Goal: Transaction & Acquisition: Purchase product/service

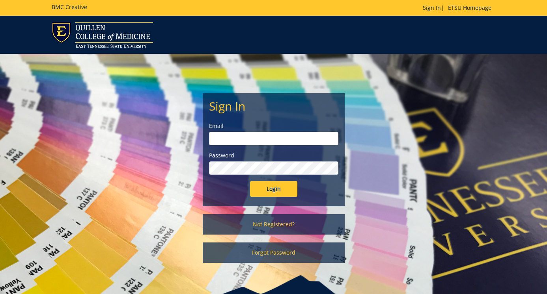
type input "samsc@etsu.edu"
click at [279, 186] on input "Login" at bounding box center [273, 189] width 47 height 16
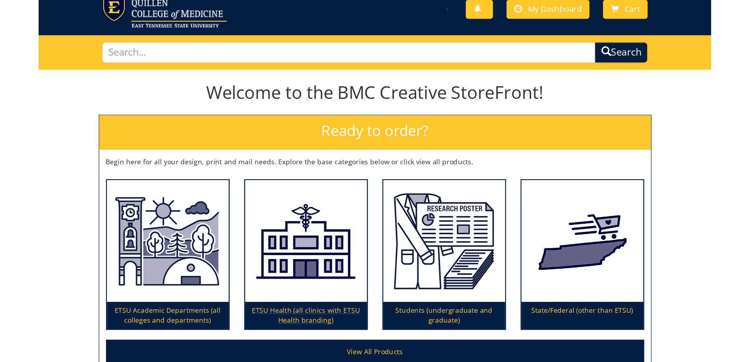
scroll to position [39, 0]
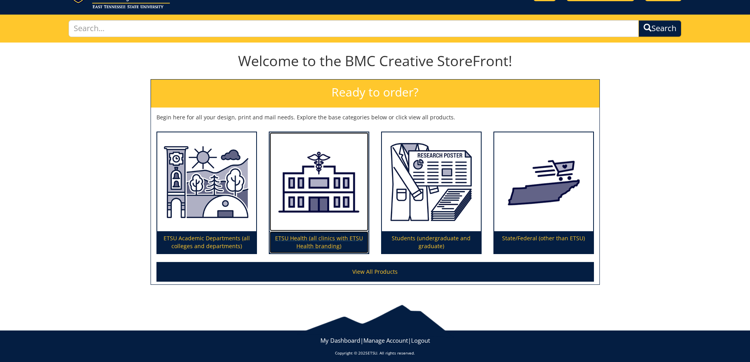
click at [297, 239] on p "ETSU Health (all clinics with ETSU Health branding)" at bounding box center [319, 242] width 99 height 22
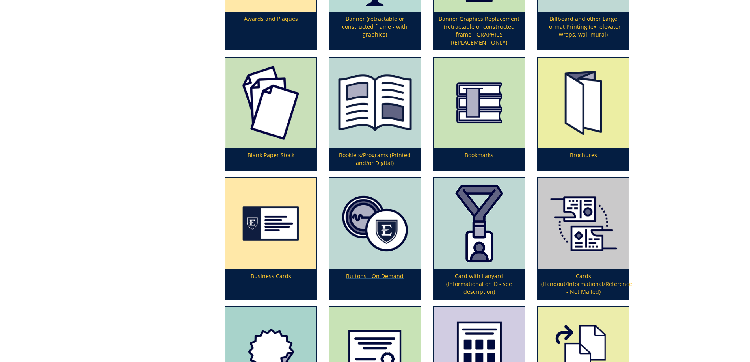
scroll to position [315, 0]
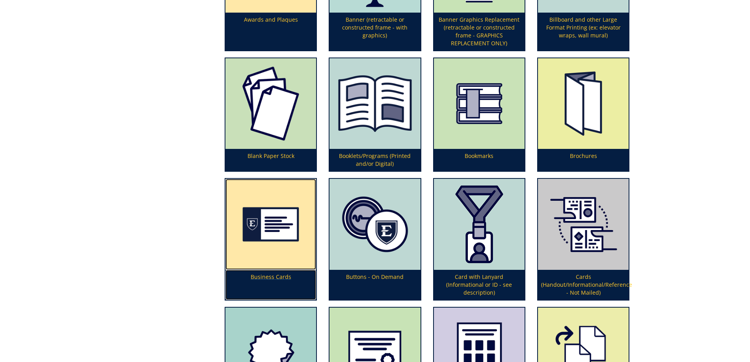
click at [266, 259] on img at bounding box center [270, 224] width 91 height 91
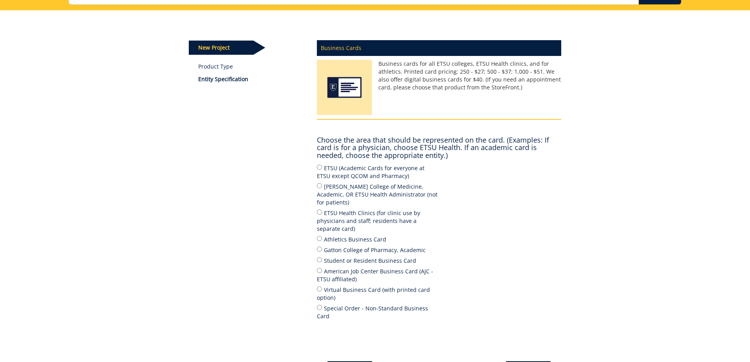
scroll to position [79, 0]
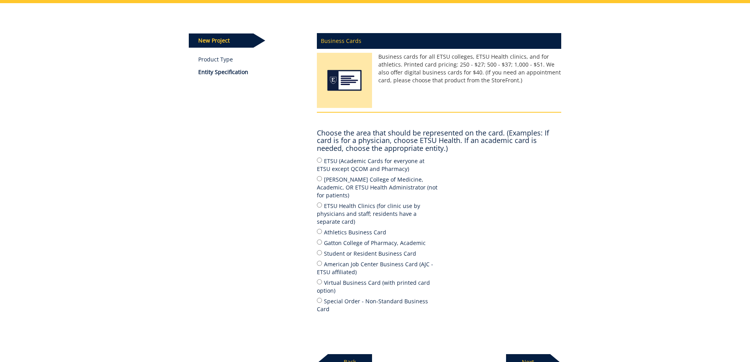
click at [324, 201] on label "ETSU Health Clinics (for clinic use by physicians and staff; residents have a s…" at bounding box center [378, 213] width 122 height 24
click at [322, 203] on input "ETSU Health Clinics (for clinic use by physicians and staff; residents have a s…" at bounding box center [319, 205] width 5 height 5
radio input "true"
click at [528, 354] on p "Next" at bounding box center [528, 362] width 44 height 16
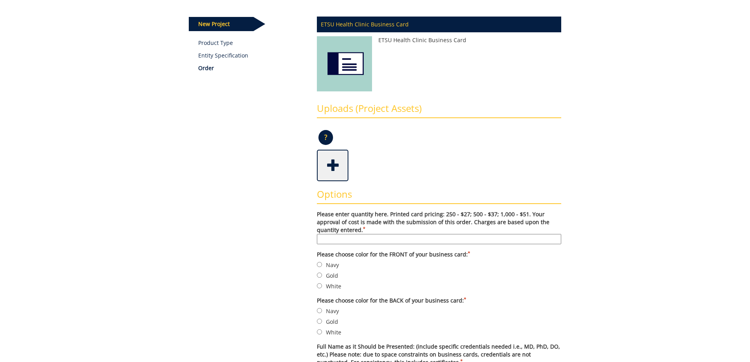
scroll to position [118, 0]
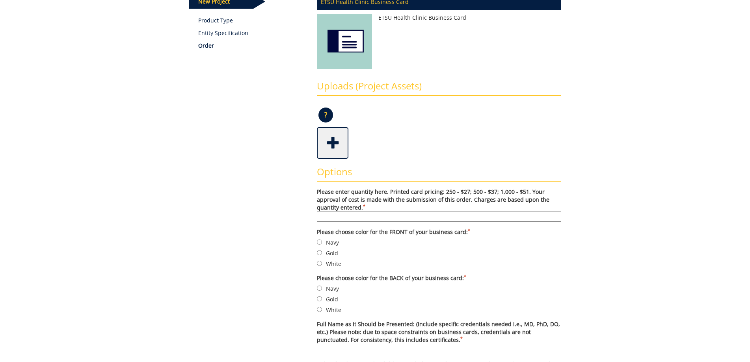
click at [361, 218] on input "Please enter quantity here. Printed card pricing: 250 - $27; 500 - $37; 1,000 -…" at bounding box center [439, 217] width 244 height 10
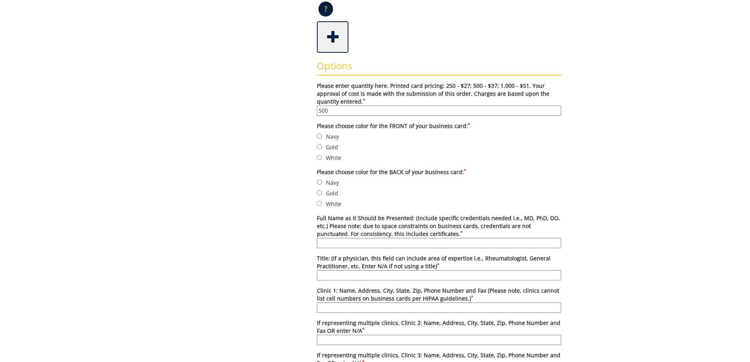
scroll to position [236, 0]
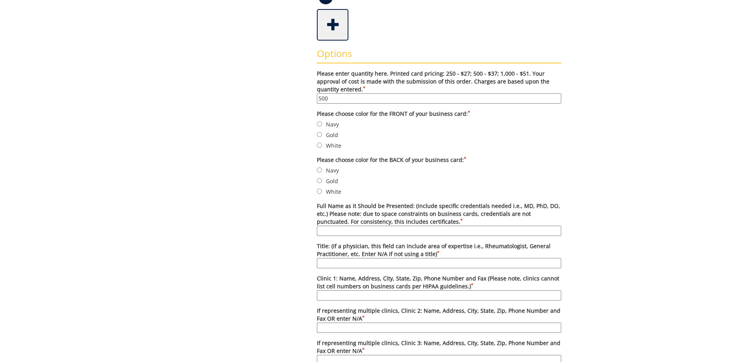
type input "500"
click at [317, 127] on label "Navy" at bounding box center [439, 124] width 244 height 9
click at [317, 127] on input "Navy" at bounding box center [319, 123] width 5 height 5
radio input "true"
drag, startPoint x: 322, startPoint y: 135, endPoint x: 324, endPoint y: 152, distance: 17.1
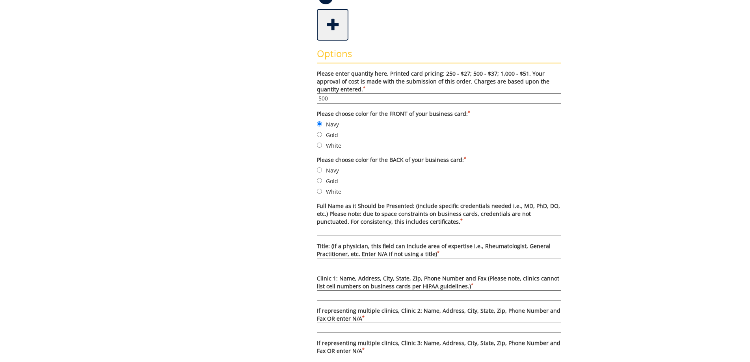
click at [323, 146] on form "Please enter quantity here. Printed card pricing: 250 - $27; 500 - $37; 1,000 -…" at bounding box center [439, 331] width 244 height 522
click at [318, 136] on div "Options Please enter quantity here. Printed card pricing: 250 - $27; 500 - $37;…" at bounding box center [439, 317] width 256 height 553
drag, startPoint x: 318, startPoint y: 136, endPoint x: 323, endPoint y: 148, distance: 13.1
click at [323, 147] on form "Please enter quantity here. Printed card pricing: 250 - $27; 500 - $37; 1,000 -…" at bounding box center [439, 331] width 244 height 522
click at [319, 134] on input "Gold" at bounding box center [319, 134] width 5 height 5
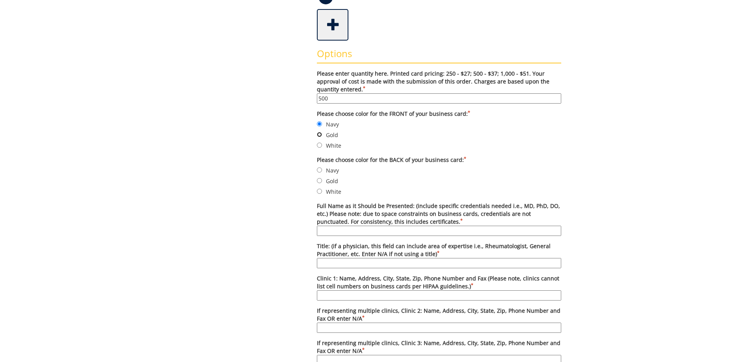
radio input "true"
click at [320, 171] on input "Navy" at bounding box center [319, 169] width 5 height 5
radio input "true"
click at [320, 147] on input "White" at bounding box center [319, 145] width 5 height 5
radio input "true"
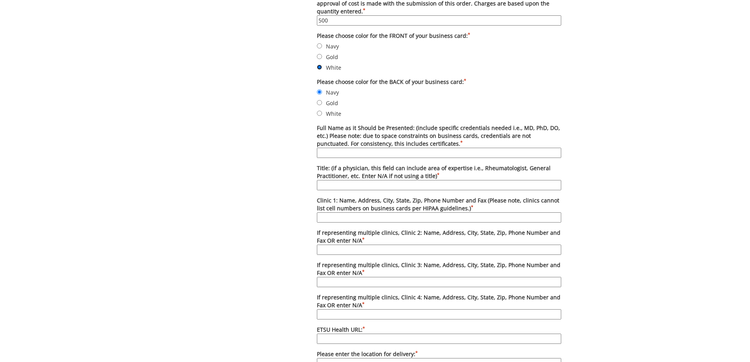
scroll to position [315, 0]
click at [351, 218] on input "Clinic 1: Name, Address, City, State, Zip, Phone Number and Fax (Please note, c…" at bounding box center [439, 217] width 244 height 10
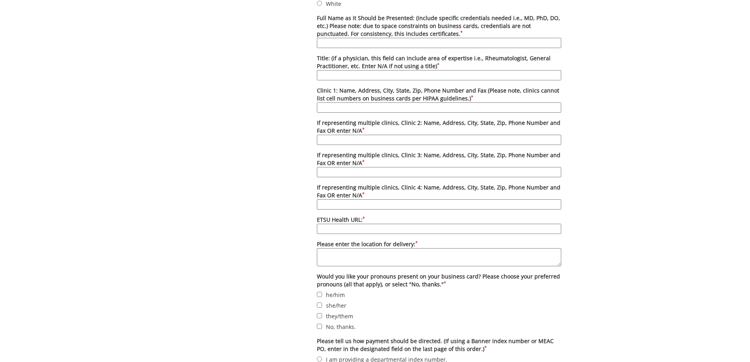
scroll to position [433, 0]
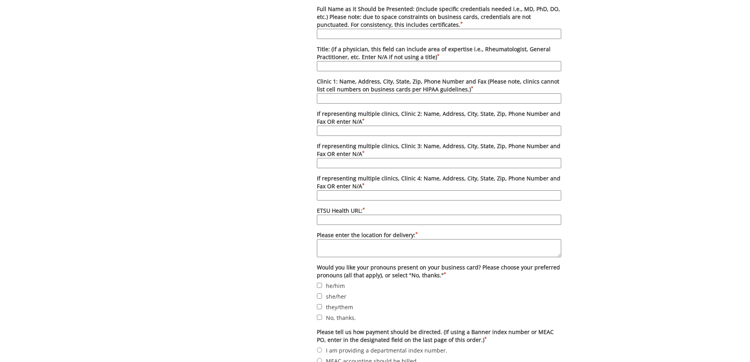
click at [331, 320] on label "No, thanks." at bounding box center [439, 317] width 244 height 9
click at [322, 320] on input "No, thanks." at bounding box center [319, 317] width 5 height 5
checkbox input "true"
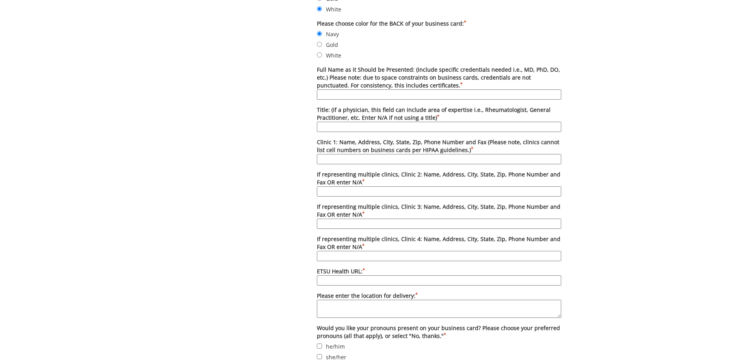
scroll to position [355, 0]
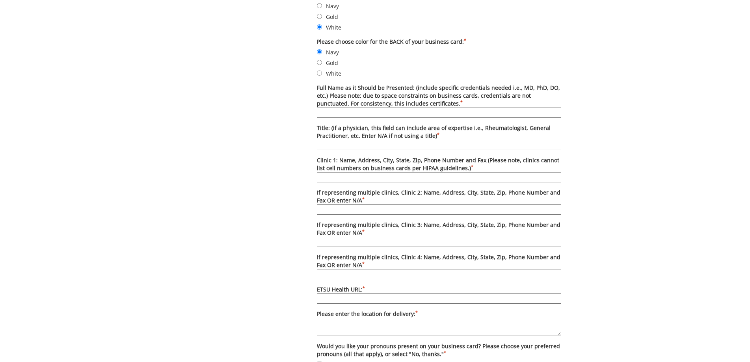
click at [350, 107] on label "Full Name as it Should be Presented: (include specific credentials needed i.e.,…" at bounding box center [439, 101] width 244 height 34
click at [350, 108] on input "Full Name as it Should be Presented: (include specific credentials needed i.e.,…" at bounding box center [439, 113] width 244 height 10
click at [652, 111] on div "Some kind of message here. New Project Product Type Entity Specification Order …" at bounding box center [375, 132] width 750 height 810
click at [374, 115] on input "Full Name as it Should be Presented: (include specific credentials needed i.e.,…" at bounding box center [439, 113] width 244 height 10
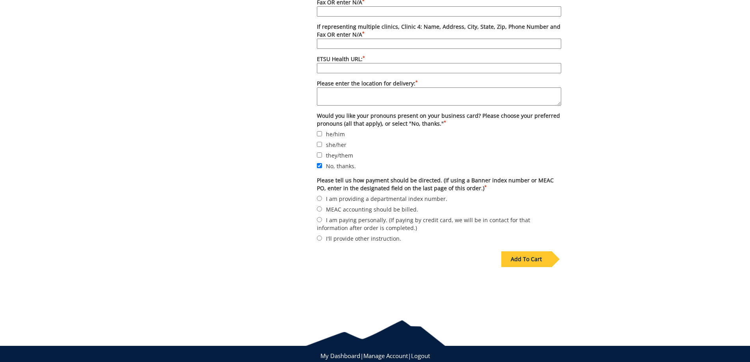
scroll to position [606, 0]
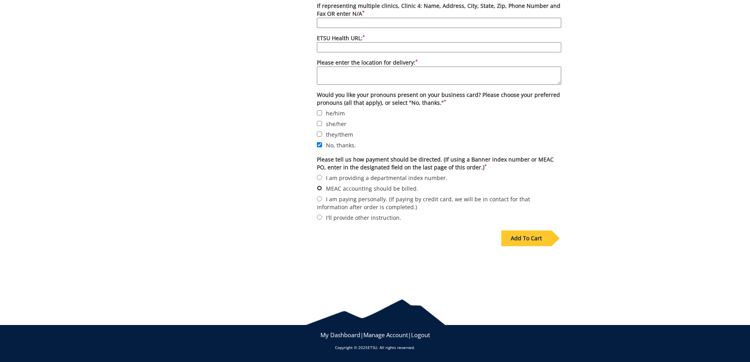
click at [322, 190] on input "MEAC accounting should be billed." at bounding box center [319, 188] width 5 height 5
radio input "true"
click at [320, 178] on input "I am providing a departmental index number." at bounding box center [319, 177] width 5 height 5
radio input "true"
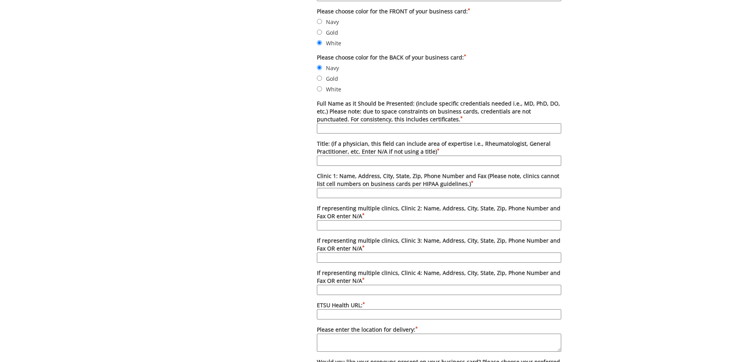
scroll to position [330, 0]
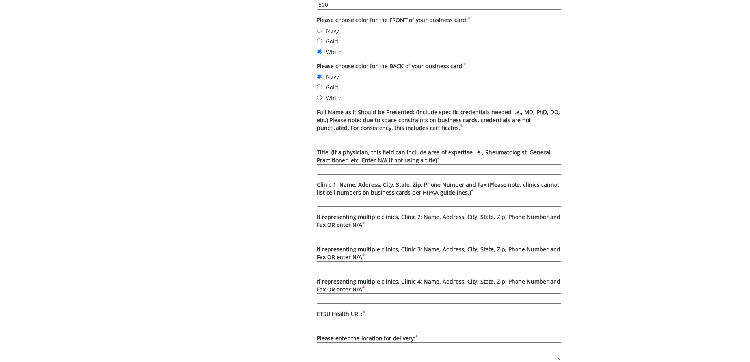
click at [379, 135] on input "Full Name as it Should be Presented: (include specific credentials needed i.e.,…" at bounding box center [439, 137] width 244 height 10
click at [733, 248] on div "Some kind of message here. New Project Product Type Entity Specification Order …" at bounding box center [375, 157] width 750 height 810
click at [361, 138] on input "Full Name as it Should be Presented: (include specific credentials needed i.e.,…" at bounding box center [439, 137] width 244 height 10
type input "ETSU Health"
click at [464, 172] on input "Title: (if a physician, this field can include area of expertise i.e., Rheumato…" at bounding box center [439, 169] width 244 height 10
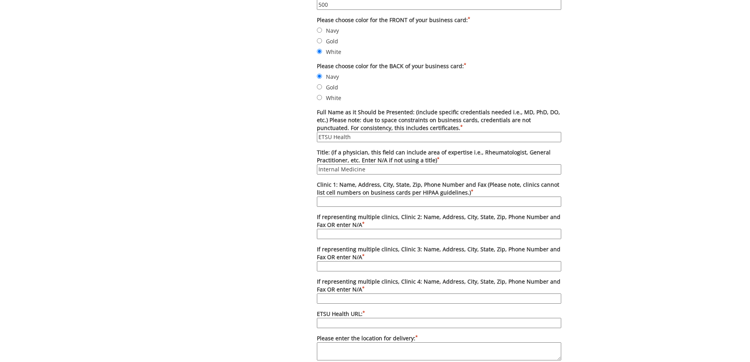
type input "Internal Medicine"
click at [394, 202] on input "Clinic 1: Name, Address, City, State, Zip, Phone Number and Fax (Please note, c…" at bounding box center [439, 202] width 244 height 10
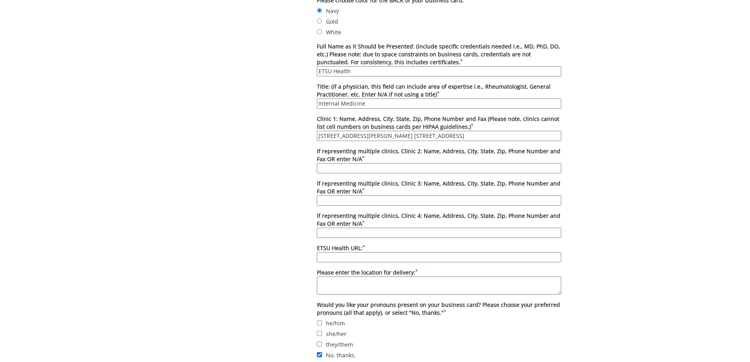
scroll to position [409, 0]
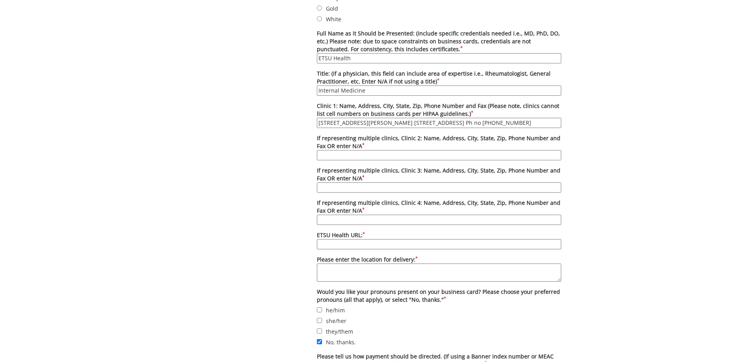
click at [484, 125] on input "325 N. State of Franklin Rd. 2nd Floor Johnson City, TN 37604 Ph no (423)439-72…" at bounding box center [439, 123] width 244 height 10
click at [546, 119] on input "325 N. State of Franklin Rd. 2nd Floor Johnson City, TN 37604 Ph # (423)439-7280" at bounding box center [439, 123] width 244 height 10
type input "[STREET_ADDRESS][PERSON_NAME] [GEOGRAPHIC_DATA] Ph # [PHONE_NUMBER] Fax # [PHON…"
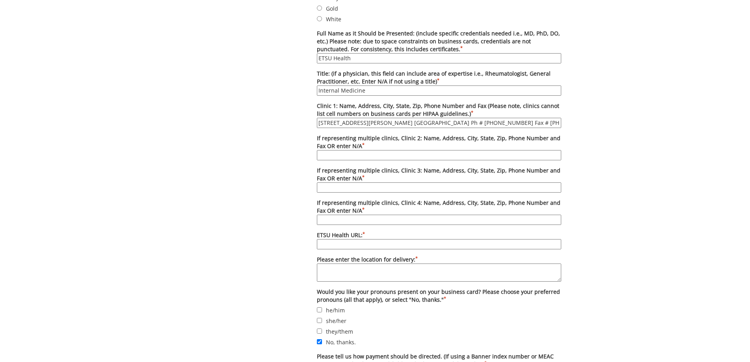
click at [344, 245] on input "ETSU Health URL: *" at bounding box center [439, 244] width 244 height 10
click at [345, 241] on input "ETSU Health URL: *" at bounding box center [439, 244] width 244 height 10
paste input "https://www.etsuhealth.org/"
drag, startPoint x: 336, startPoint y: 245, endPoint x: 301, endPoint y: 249, distance: 34.9
click at [301, 249] on div "Some kind of message here. New Project Product Type Entity Specification Order …" at bounding box center [375, 78] width 384 height 810
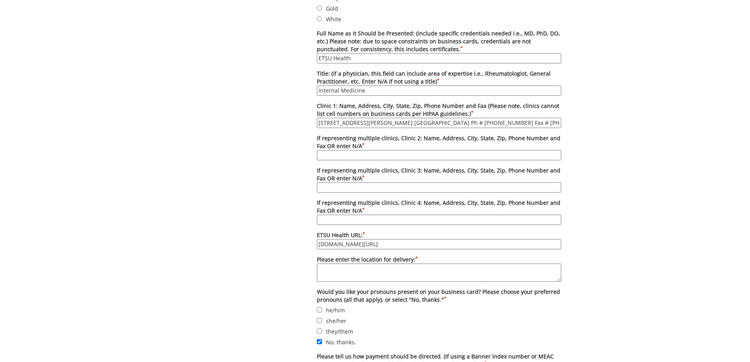
click at [390, 247] on input "www.etsuhealth.org/" at bounding box center [439, 244] width 244 height 10
type input "[DOMAIN_NAME]"
click at [338, 272] on textarea "Please enter the location for delivery: *" at bounding box center [439, 273] width 244 height 18
type textarea "J"
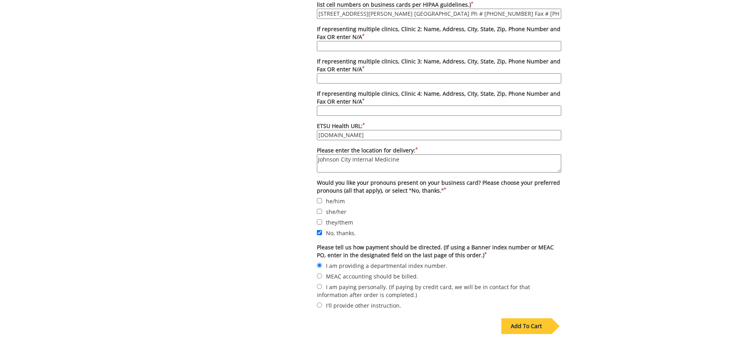
scroll to position [527, 0]
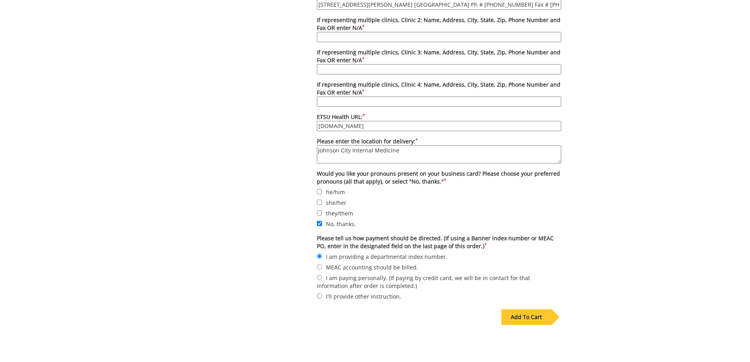
type textarea "Johnson City Internal Medicine"
click at [525, 319] on div "Add To Cart" at bounding box center [526, 317] width 50 height 16
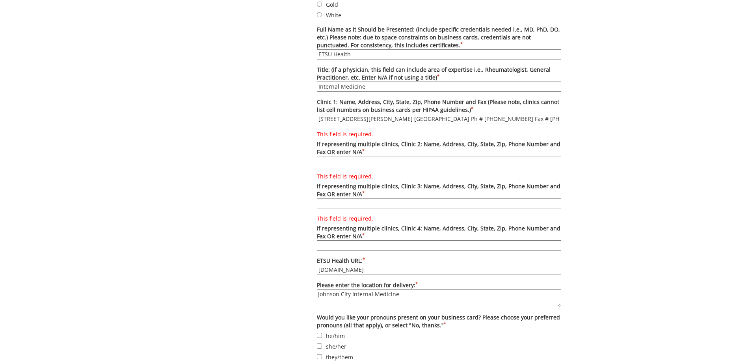
scroll to position [409, 0]
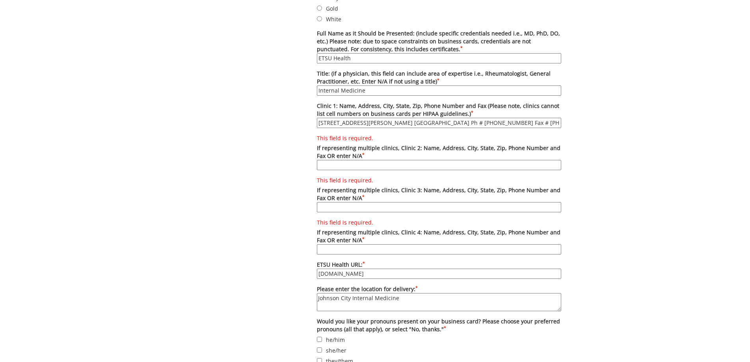
click at [356, 167] on input "This field is required. If representing multiple clinics, Clinic 2: Name, Addre…" at bounding box center [439, 165] width 244 height 10
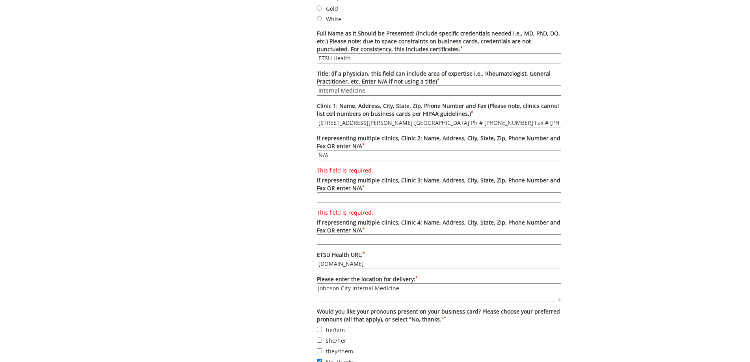
type input "N/A"
click at [354, 200] on input "This field is required. If representing multiple clinics, Clinic 3: Name, Addre…" at bounding box center [439, 197] width 244 height 10
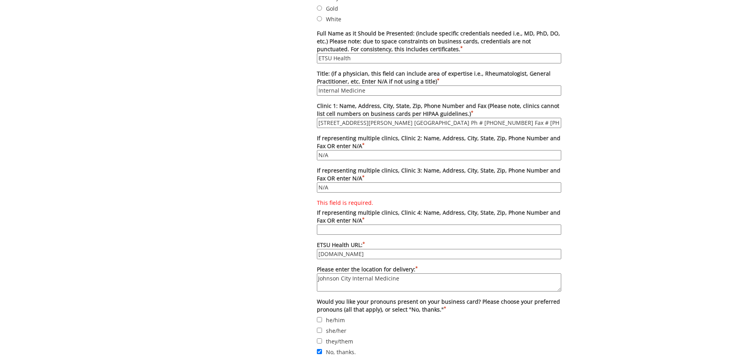
type input "N/A"
click at [352, 228] on input "This field is required. If representing multiple clinics, Clinic 4: Name, Addre…" at bounding box center [439, 230] width 244 height 10
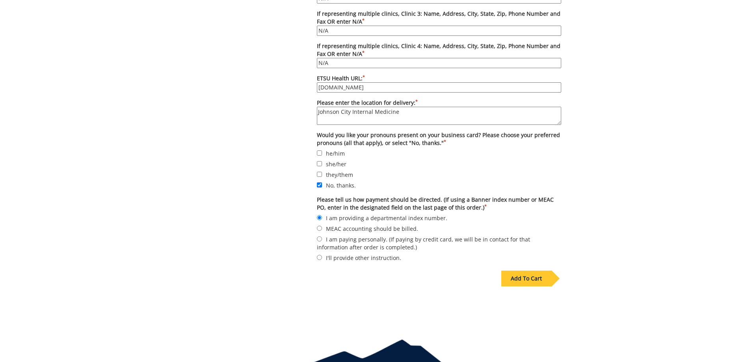
scroll to position [567, 0]
type input "N/A"
click at [536, 278] on div "Add To Cart" at bounding box center [526, 278] width 50 height 16
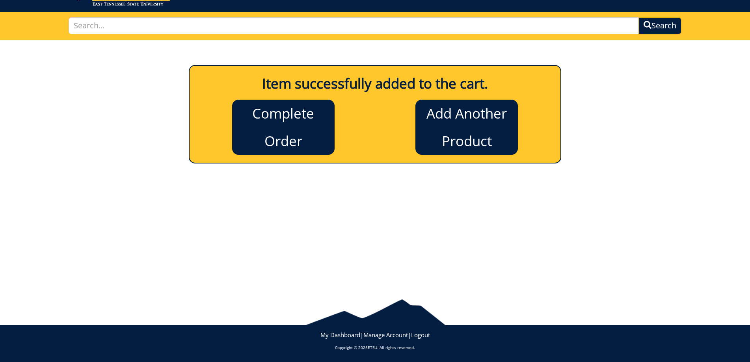
scroll to position [42, 0]
click at [293, 123] on link "Complete Order" at bounding box center [283, 127] width 102 height 55
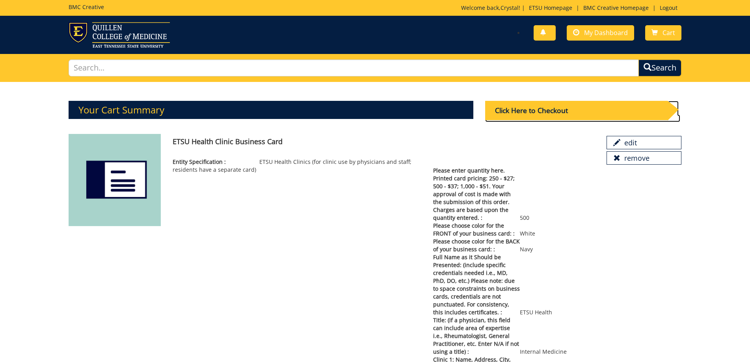
click at [553, 109] on div "Click Here to Checkout" at bounding box center [576, 110] width 183 height 19
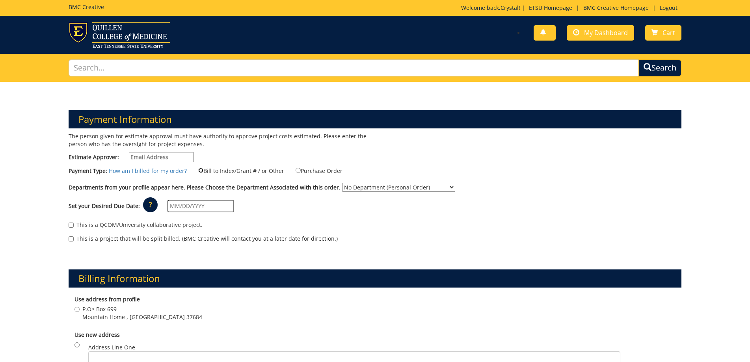
click at [198, 171] on input "Bill to Index/Grant # / or Other" at bounding box center [200, 170] width 5 height 5
radio input "true"
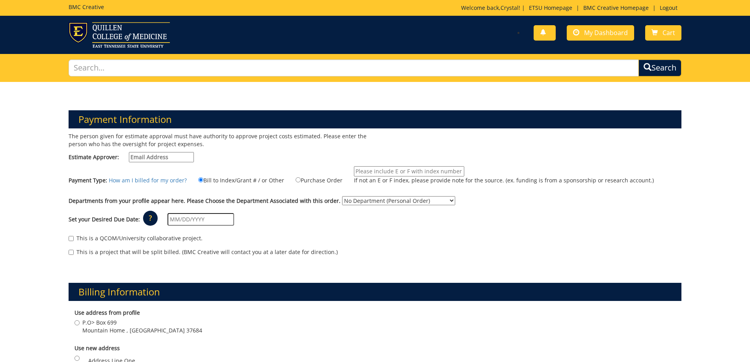
click at [163, 160] on input "Estimate Approver:" at bounding box center [161, 157] width 65 height 10
drag, startPoint x: 185, startPoint y: 160, endPoint x: 126, endPoint y: 158, distance: 58.8
click at [126, 158] on label "Estimate Approver: sutphinc@etsu.edu" at bounding box center [131, 157] width 125 height 10
type input "samsc@etsu.edu"
click at [223, 151] on div "The person given for estimate approval must have authority to approve project c…" at bounding box center [219, 149] width 313 height 34
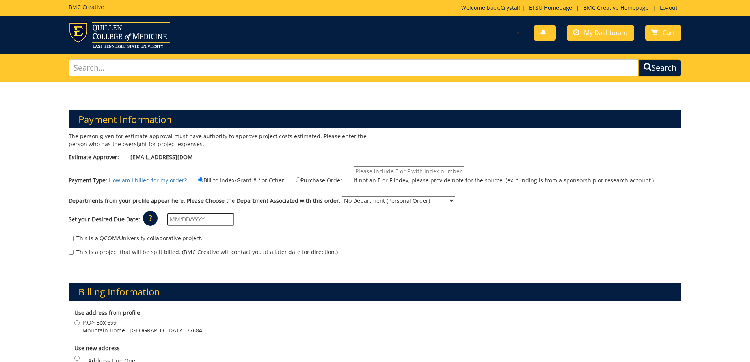
click at [385, 171] on input "If not an E or F index, please provide note for the source. (ex. funding is fro…" at bounding box center [409, 171] width 110 height 10
type input "MEAC"
click at [350, 202] on select "No Department (Personal Order) ETSU Health - Internal Medicine (MEAC)" at bounding box center [398, 200] width 113 height 9
select select "215"
click at [342, 196] on select "No Department (Personal Order) ETSU Health - Internal Medicine (MEAC)" at bounding box center [398, 200] width 113 height 9
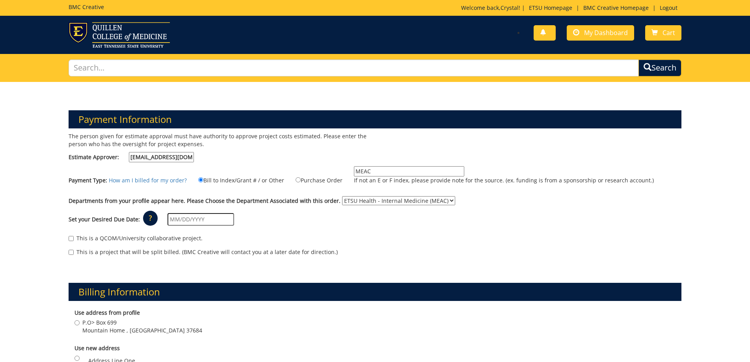
click at [204, 218] on input "text" at bounding box center [200, 219] width 67 height 13
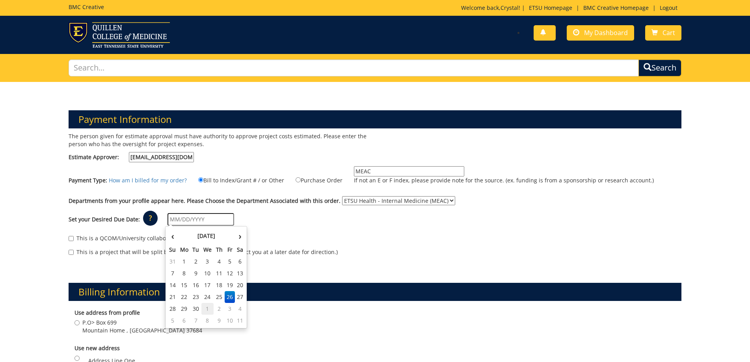
click at [201, 304] on td "1" at bounding box center [207, 309] width 13 height 12
type input "[DATE]"
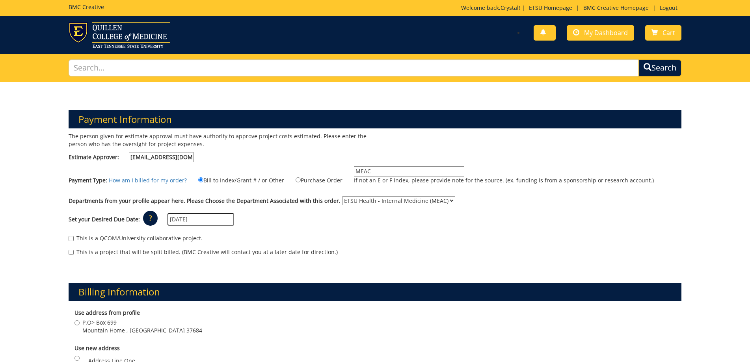
click at [220, 225] on input "[DATE]" at bounding box center [200, 219] width 67 height 13
click at [277, 213] on div "Set your Desired Due Date: ? × How long will my project take to finish? : Pleas…" at bounding box center [375, 220] width 625 height 22
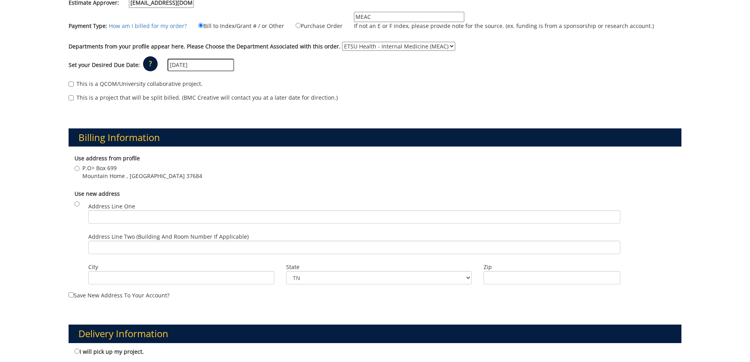
scroll to position [158, 0]
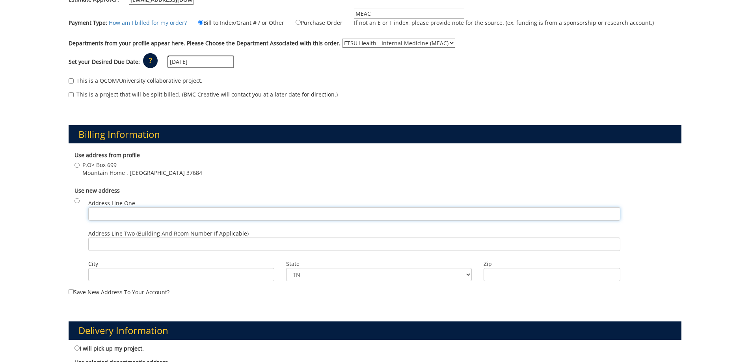
click at [107, 211] on input "Address Line One" at bounding box center [354, 213] width 532 height 13
type input "325 N State of Franklin Rd"
type input "2nd Floor"
type input "Johnson City"
type input "37604"
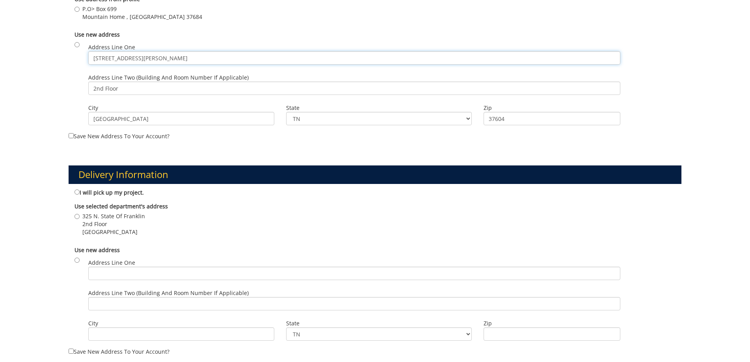
scroll to position [315, 0]
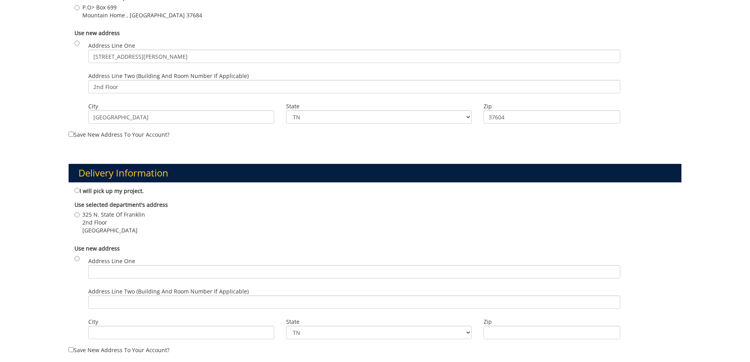
click at [81, 214] on label "325 N. State Of Franklin 2nd Floor Johnson City , TN 37604" at bounding box center [109, 223] width 71 height 24
click at [80, 214] on input "325 N. State Of Franklin 2nd Floor Johnson City , TN 37604" at bounding box center [76, 214] width 5 height 5
radio input "true"
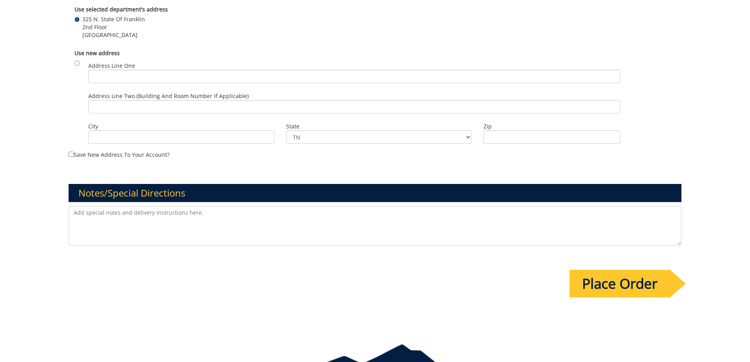
scroll to position [516, 0]
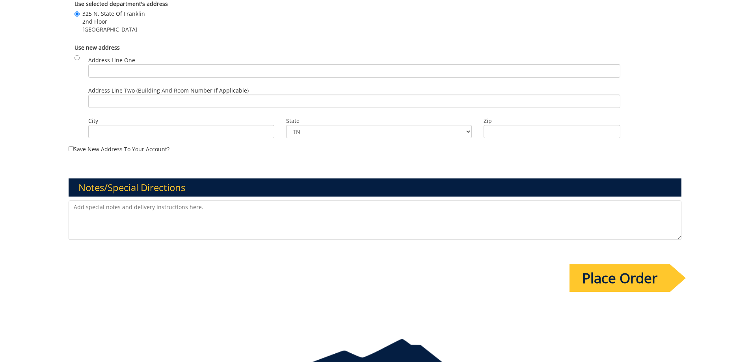
click at [589, 279] on input "Place Order" at bounding box center [619, 278] width 100 height 28
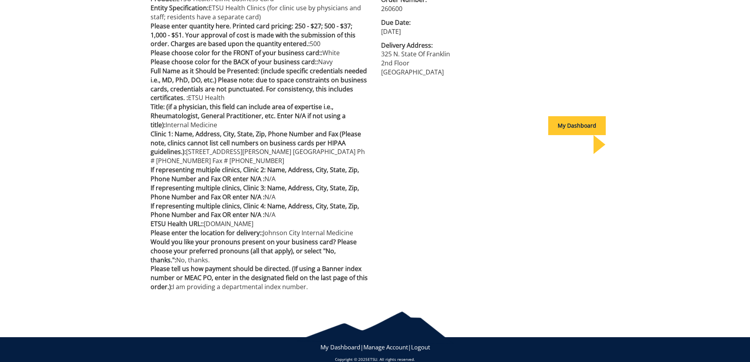
scroll to position [246, 0]
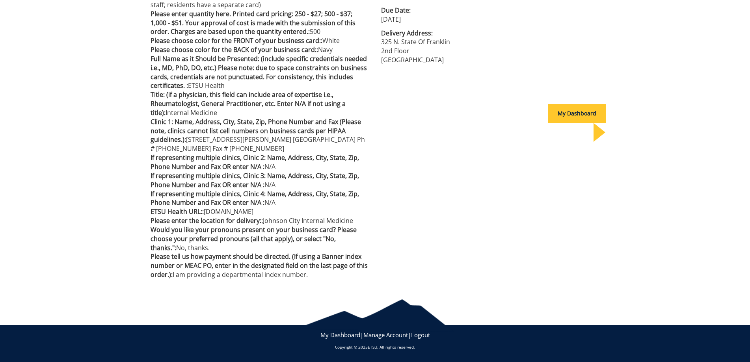
click at [699, 77] on div "Order Details You will receive an estimate soon that will require your approval…" at bounding box center [375, 61] width 750 height 450
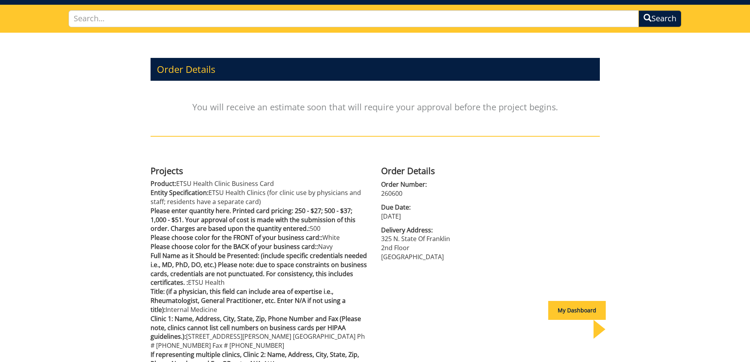
scroll to position [0, 0]
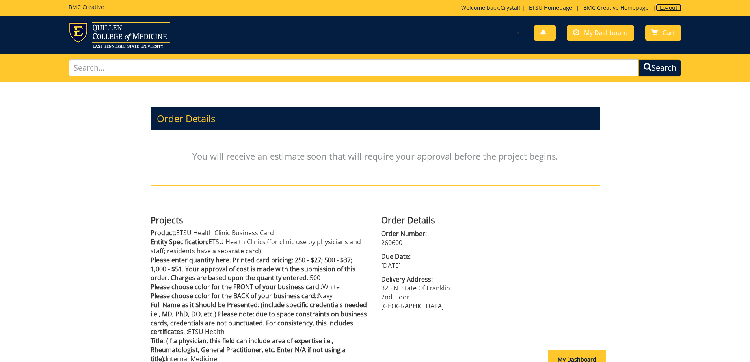
click at [674, 6] on link "Logout" at bounding box center [669, 7] width 26 height 7
